Goal: Browse casually: Explore the website without a specific task or goal

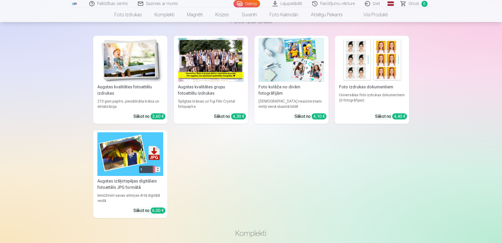
scroll to position [2014, 0]
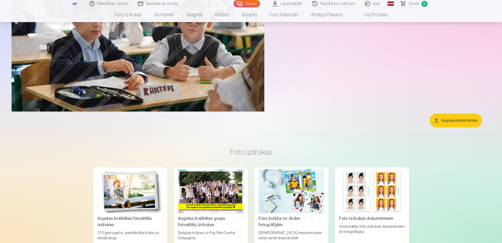
click at [464, 120] on button "Augšupielādēt bildes" at bounding box center [456, 121] width 52 height 14
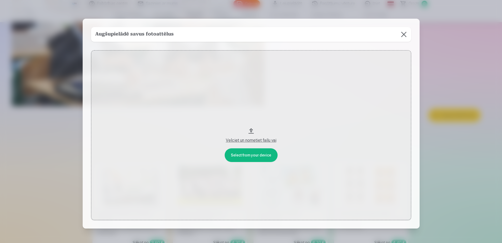
scroll to position [2019, 0]
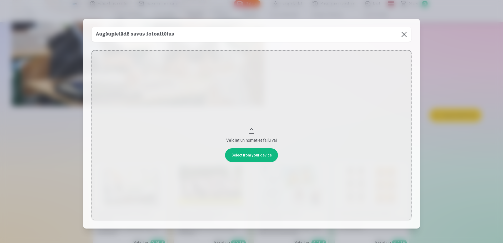
click at [405, 34] on button at bounding box center [404, 34] width 15 height 15
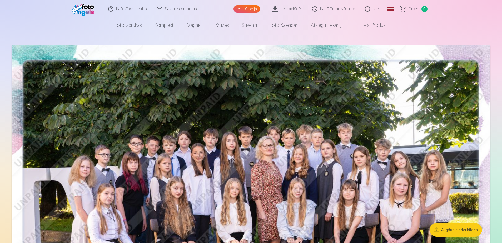
scroll to position [0, 0]
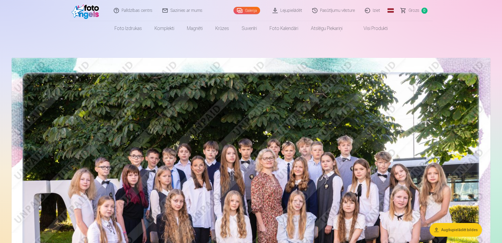
click at [296, 10] on link "Lejupielādēt" at bounding box center [288, 10] width 40 height 21
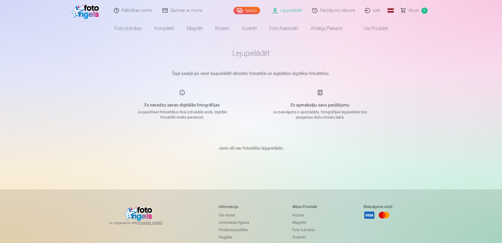
click at [328, 10] on link "Pasūtījumu vēsture" at bounding box center [334, 10] width 53 height 21
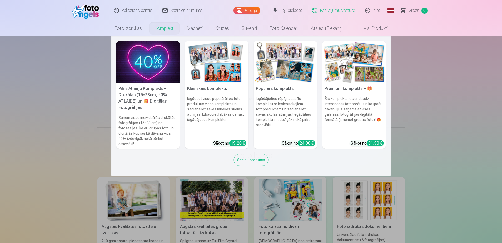
click at [162, 31] on link "Komplekti" at bounding box center [164, 28] width 32 height 15
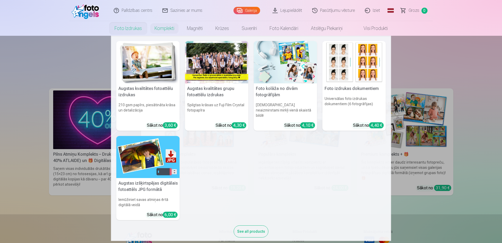
click at [133, 28] on link "Foto izdrukas" at bounding box center [128, 28] width 40 height 15
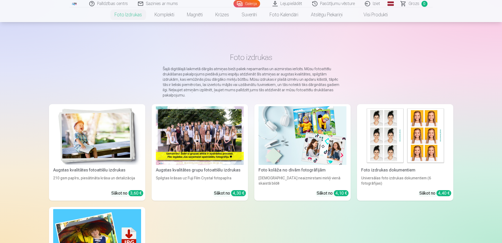
scroll to position [132, 0]
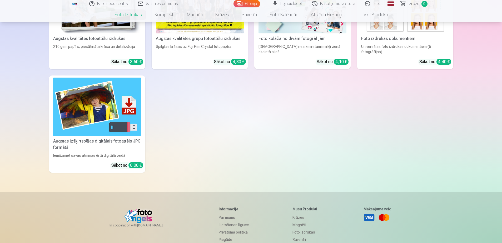
click at [129, 131] on img at bounding box center [97, 107] width 88 height 59
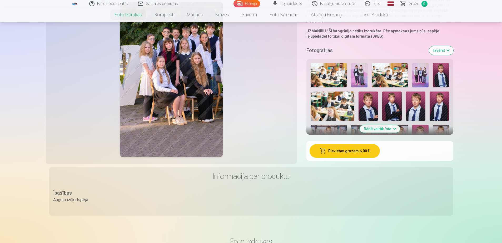
scroll to position [91, 0]
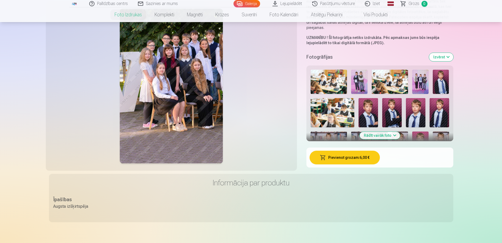
click at [393, 135] on button "Rādīt vairāk foto" at bounding box center [380, 135] width 40 height 7
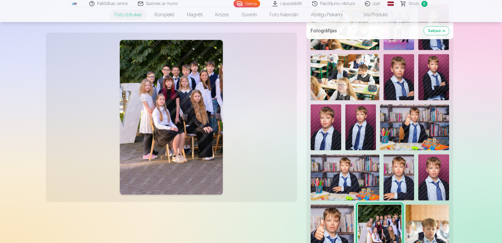
scroll to position [354, 0]
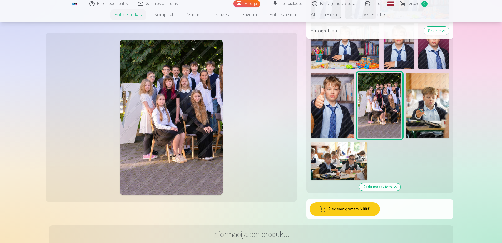
click at [359, 160] on img at bounding box center [339, 161] width 57 height 38
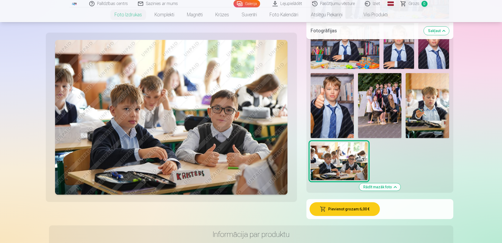
click at [428, 120] on img at bounding box center [427, 105] width 43 height 65
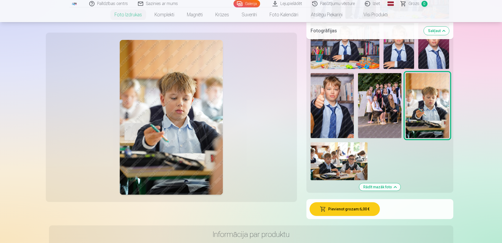
click at [366, 162] on img at bounding box center [339, 161] width 57 height 38
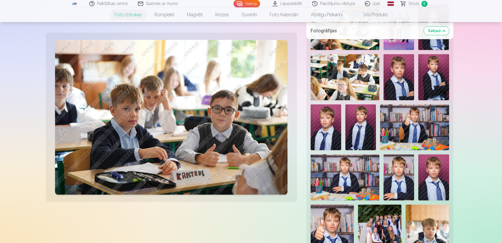
scroll to position [91, 0]
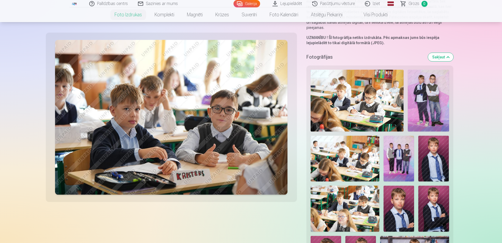
click at [366, 117] on img at bounding box center [357, 101] width 93 height 62
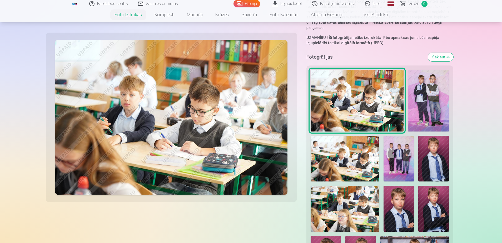
click at [421, 105] on img at bounding box center [428, 101] width 41 height 62
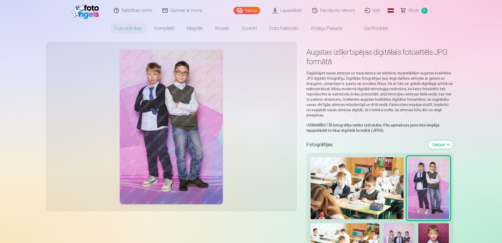
scroll to position [0, 0]
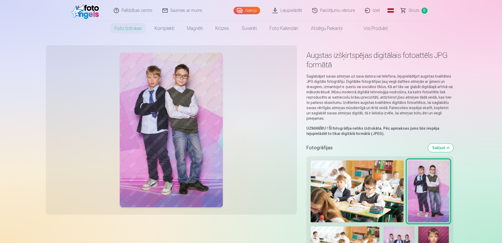
click at [364, 194] on img at bounding box center [357, 192] width 93 height 62
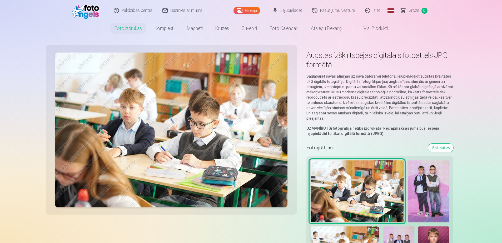
scroll to position [132, 0]
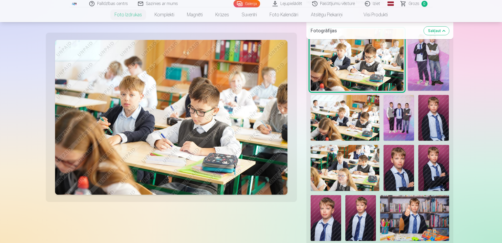
click at [401, 132] on img at bounding box center [399, 118] width 31 height 46
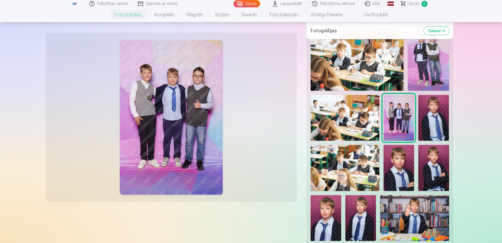
scroll to position [0, 0]
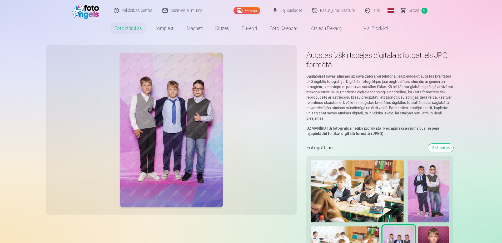
click at [256, 12] on link "Galerija" at bounding box center [247, 10] width 27 height 7
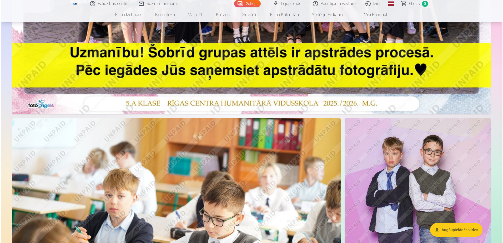
scroll to position [395, 0]
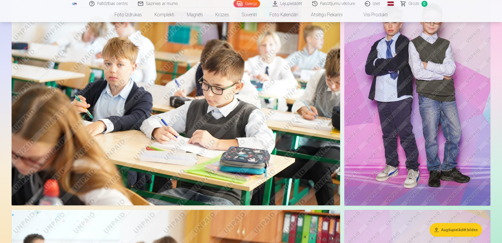
click at [259, 97] on img at bounding box center [176, 96] width 329 height 219
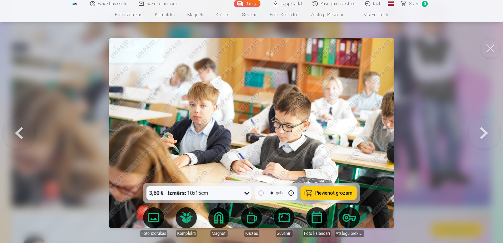
click at [486, 136] on button at bounding box center [485, 133] width 34 height 90
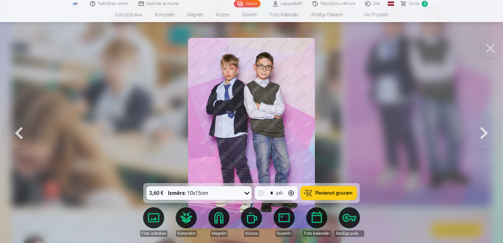
click at [486, 136] on button at bounding box center [485, 133] width 34 height 90
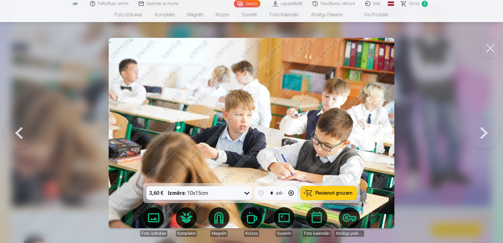
click at [24, 132] on button at bounding box center [19, 133] width 34 height 90
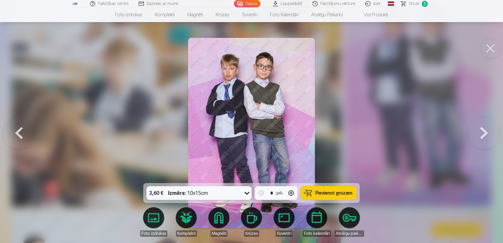
click at [483, 137] on button at bounding box center [485, 133] width 34 height 90
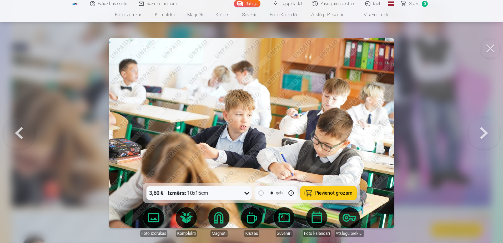
click at [483, 137] on button at bounding box center [485, 133] width 34 height 90
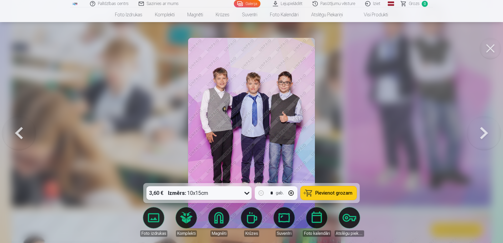
click at [483, 137] on button at bounding box center [485, 133] width 34 height 90
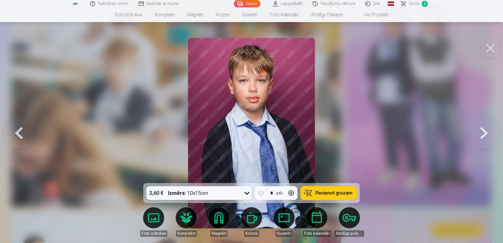
click at [483, 137] on button at bounding box center [485, 133] width 34 height 90
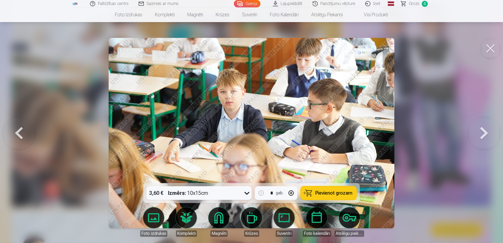
click at [483, 137] on button at bounding box center [485, 133] width 34 height 90
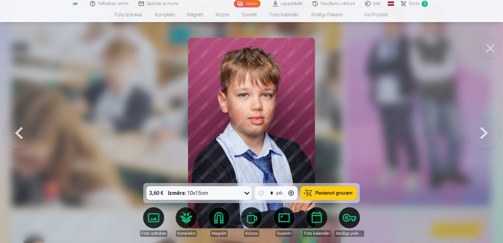
click at [483, 137] on button at bounding box center [485, 133] width 34 height 90
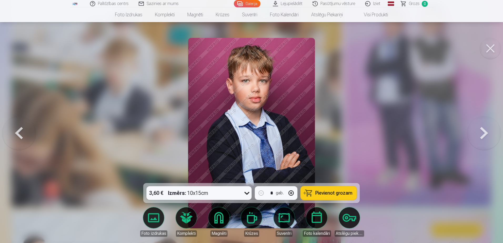
click at [483, 137] on button at bounding box center [485, 133] width 34 height 90
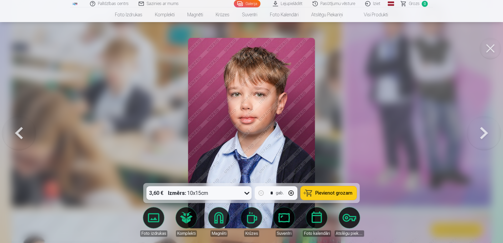
click at [483, 137] on button at bounding box center [485, 133] width 34 height 90
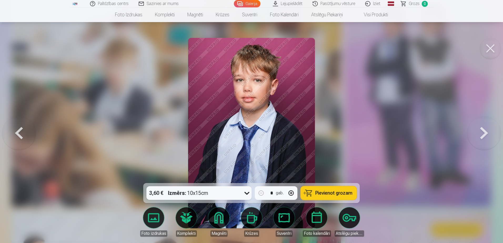
click at [483, 137] on button at bounding box center [485, 133] width 34 height 90
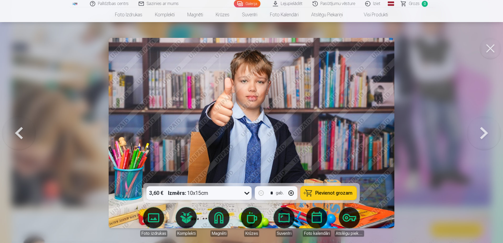
click at [483, 137] on button at bounding box center [485, 133] width 34 height 90
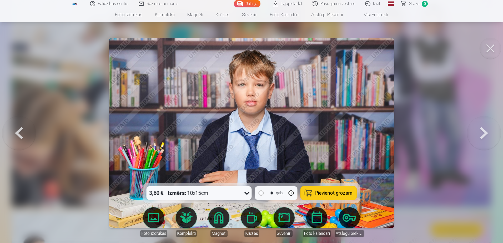
click at [483, 137] on button at bounding box center [485, 133] width 34 height 90
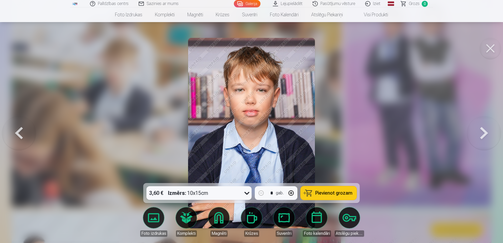
click at [483, 137] on button at bounding box center [485, 133] width 34 height 90
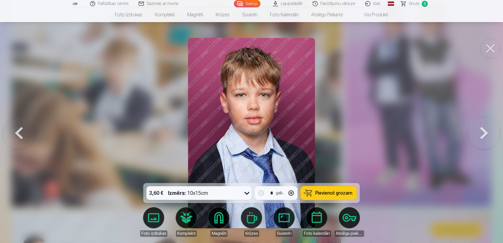
click at [483, 137] on button at bounding box center [485, 133] width 34 height 90
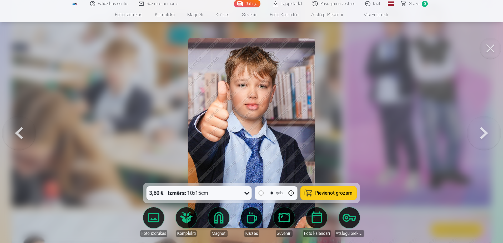
click at [483, 137] on button at bounding box center [485, 133] width 34 height 90
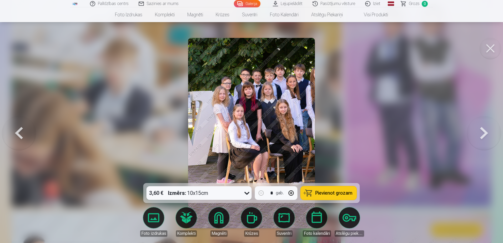
click at [483, 137] on button at bounding box center [485, 133] width 34 height 90
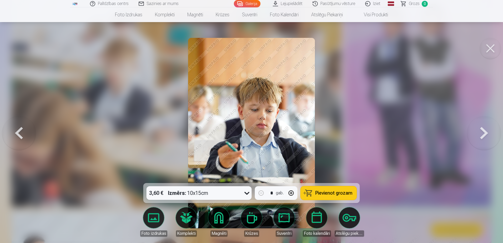
click at [483, 137] on button at bounding box center [485, 133] width 34 height 90
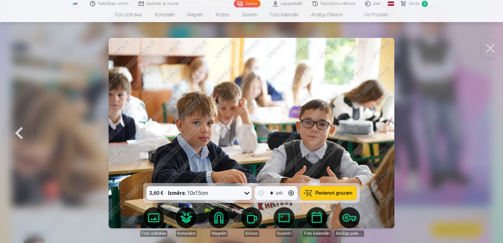
click at [483, 137] on div at bounding box center [251, 121] width 503 height 243
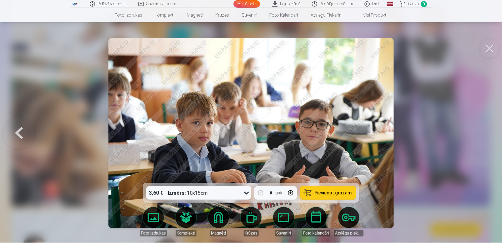
scroll to position [394, 0]
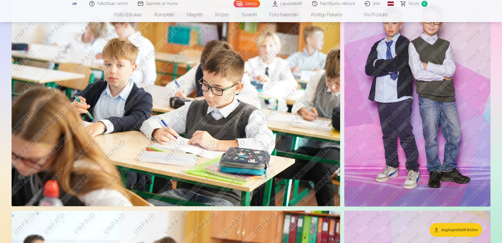
click at [483, 137] on img at bounding box center [417, 97] width 146 height 219
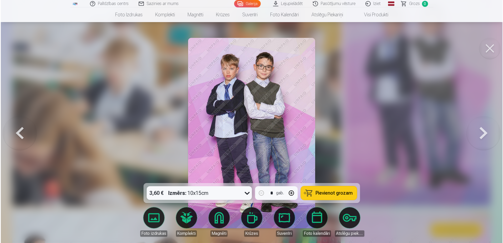
scroll to position [395, 0]
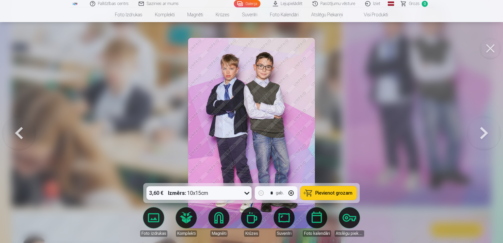
click at [488, 47] on button at bounding box center [490, 48] width 21 height 21
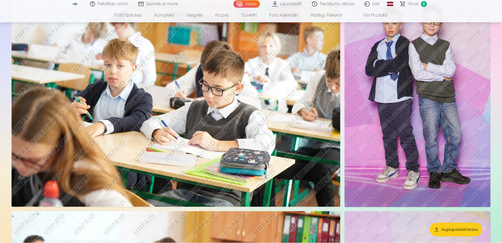
scroll to position [394, 0]
